Goal: Transaction & Acquisition: Purchase product/service

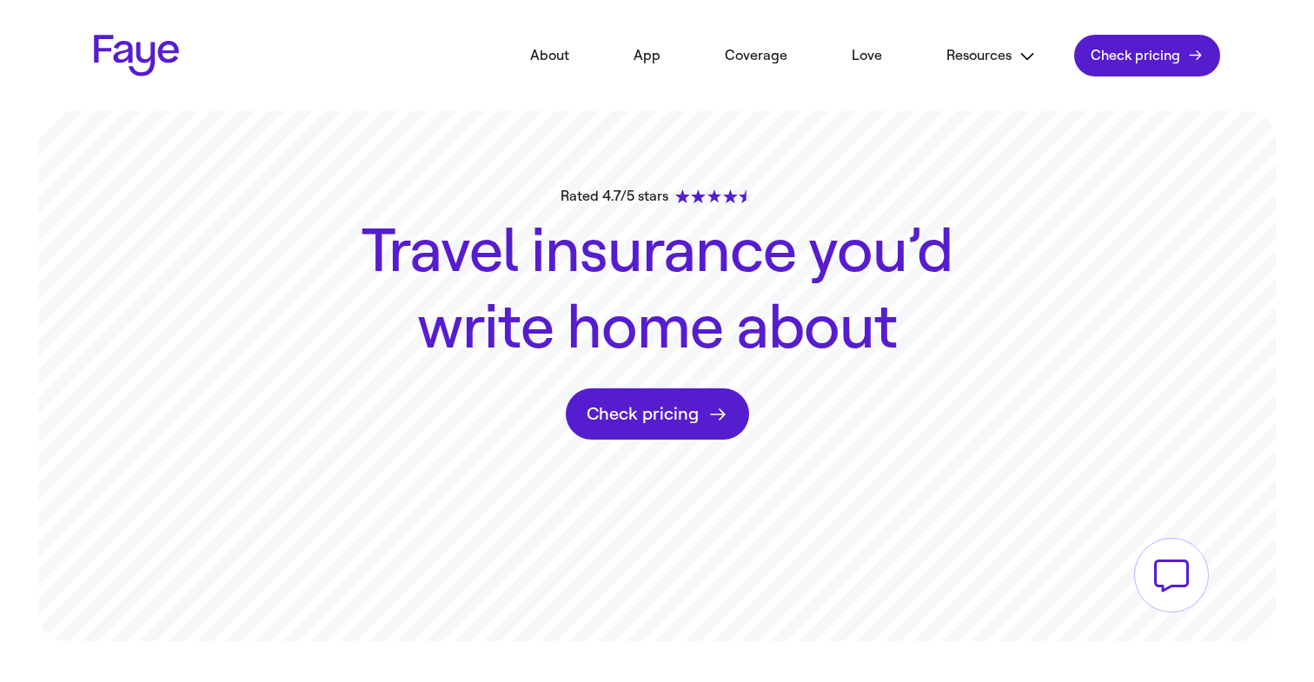
click at [853, 55] on link "Love" at bounding box center [866, 55] width 83 height 38
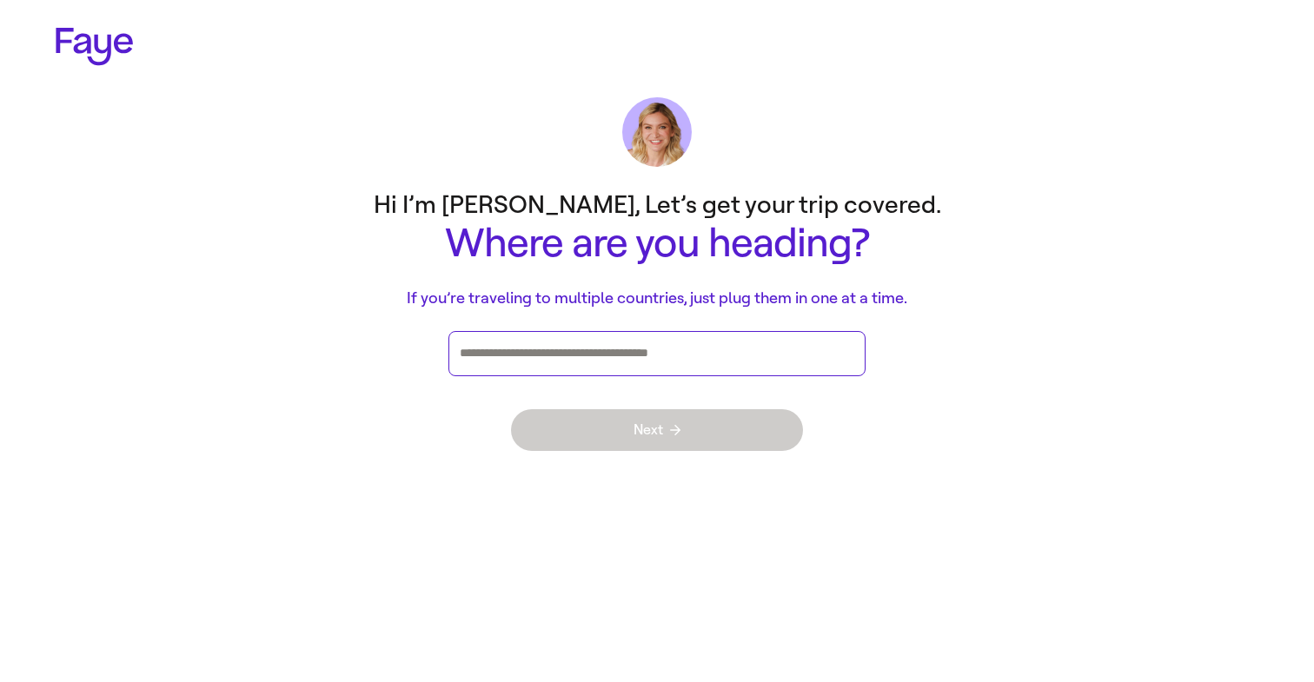
click at [651, 355] on input "Press enter after you type each destination" at bounding box center [657, 354] width 394 height 26
type input "******"
